Goal: Check status: Check status

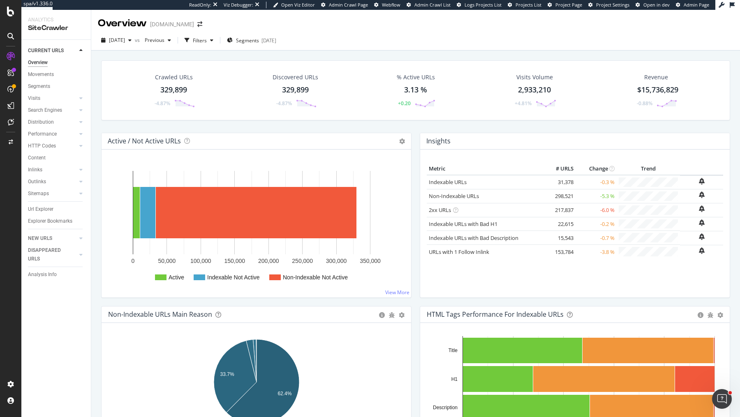
click at [413, 122] on div "Crawled URLs 329,899 -4.87% Discovered URLs 329,899 -4.87% % Active URLs 3.13 %…" at bounding box center [415, 96] width 637 height 72
